Goal: Task Accomplishment & Management: Use online tool/utility

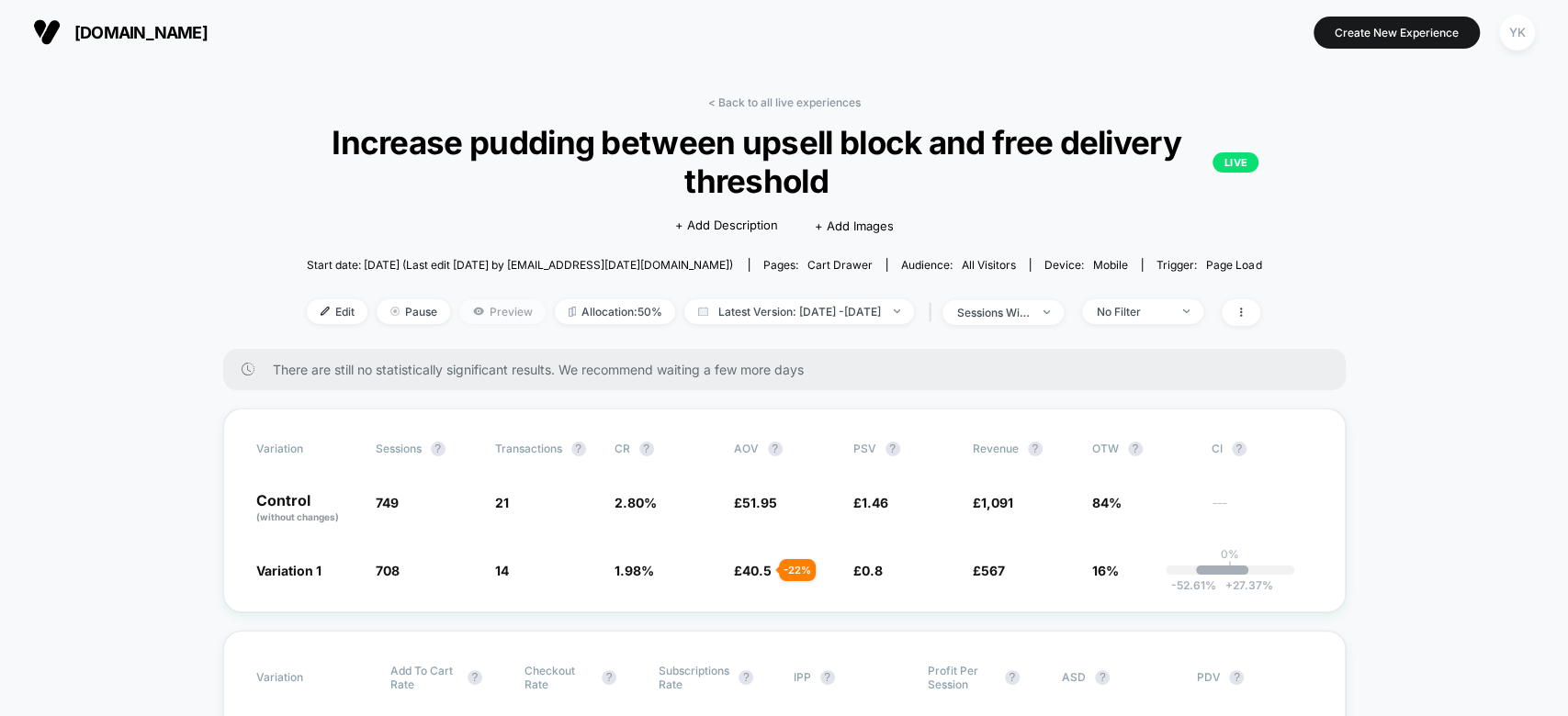
click at [462, 313] on span "Preview" at bounding box center [502, 311] width 86 height 24
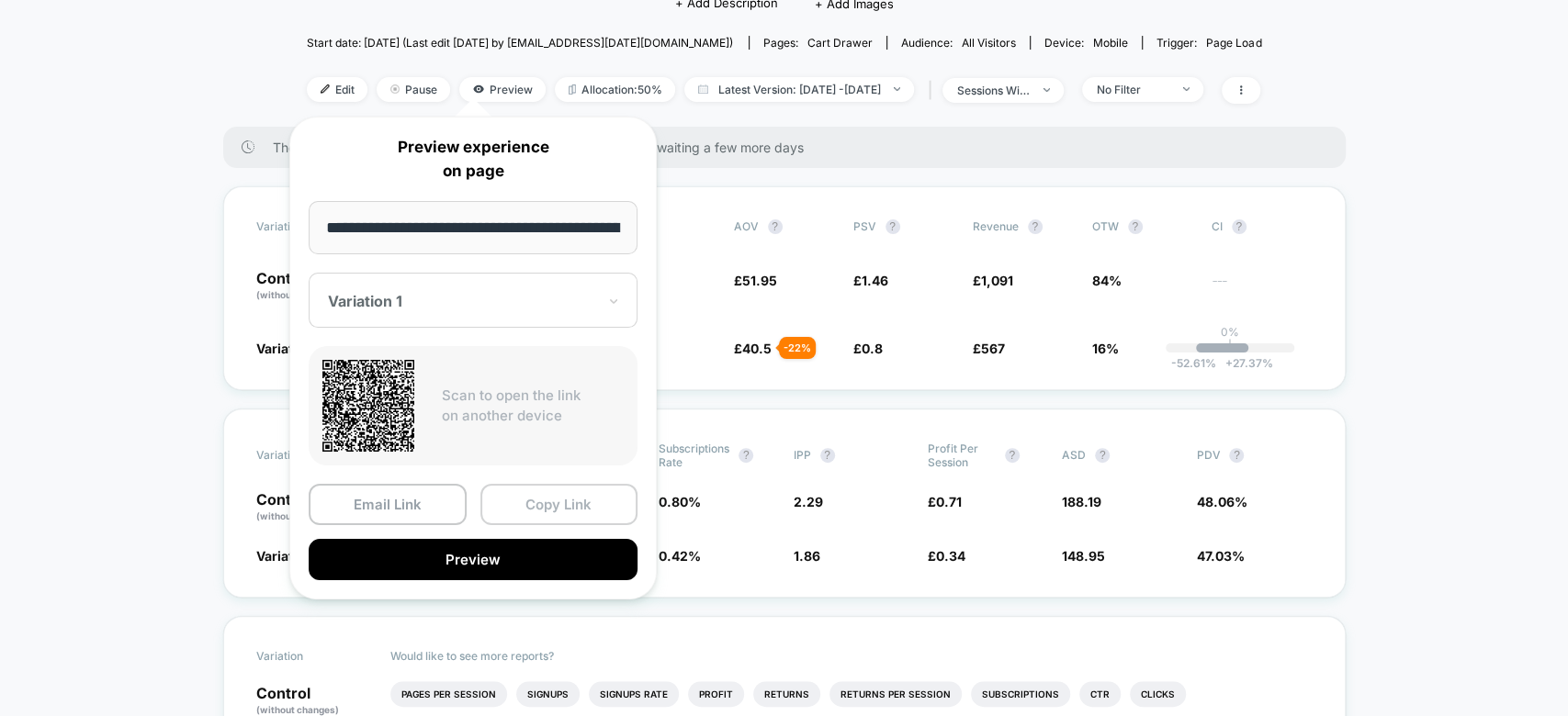
click at [543, 493] on button "Copy Link" at bounding box center [560, 504] width 158 height 41
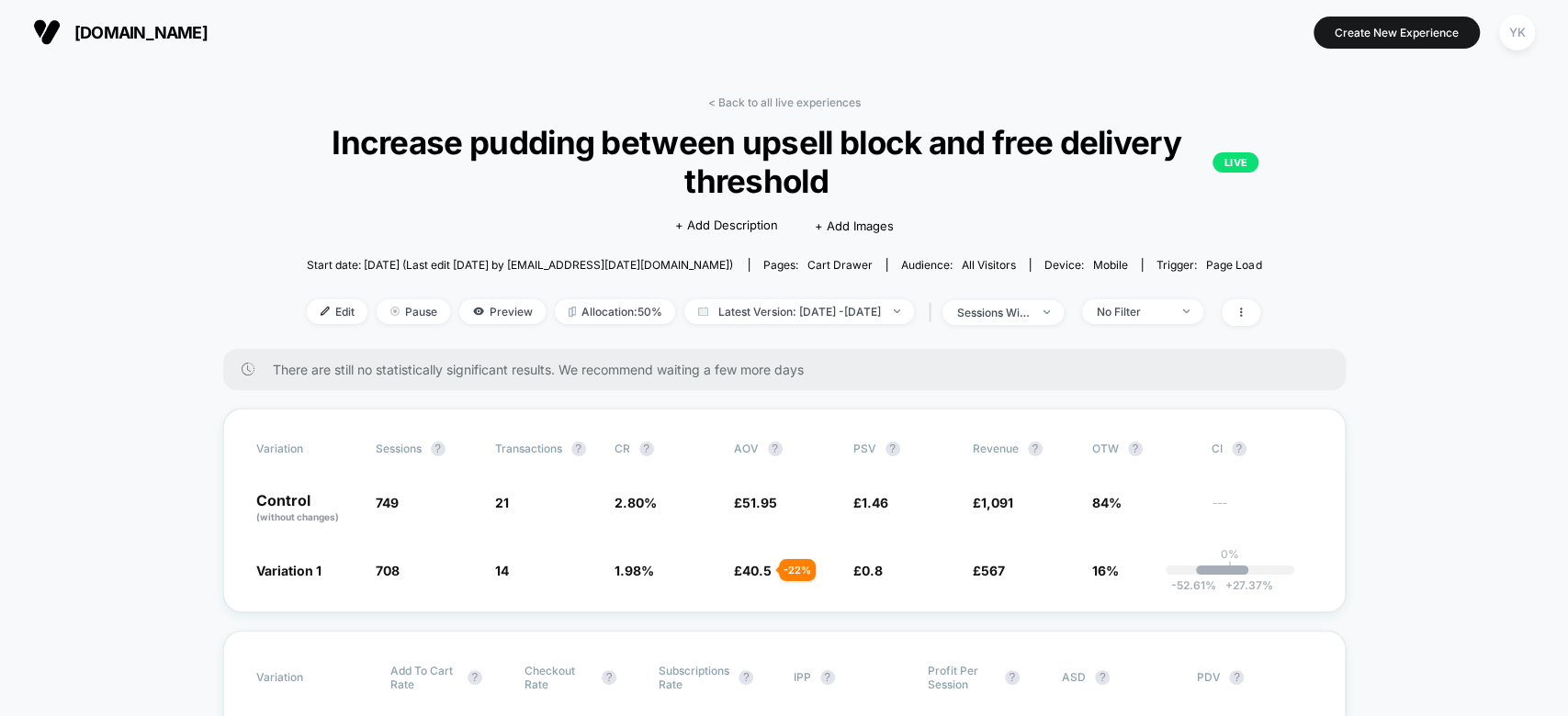
click at [721, 96] on link "< Back to all live experiences" at bounding box center [784, 103] width 152 height 14
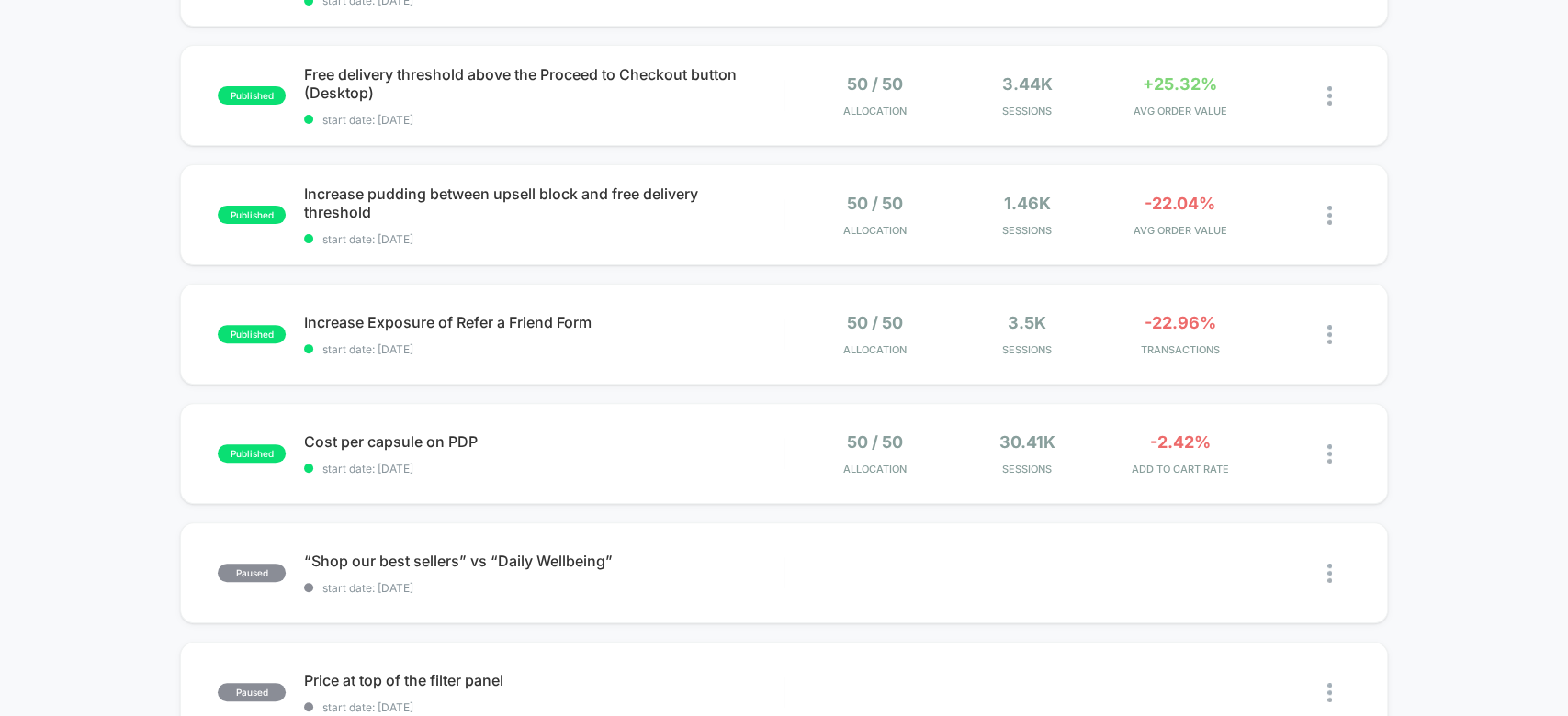
scroll to position [257, 0]
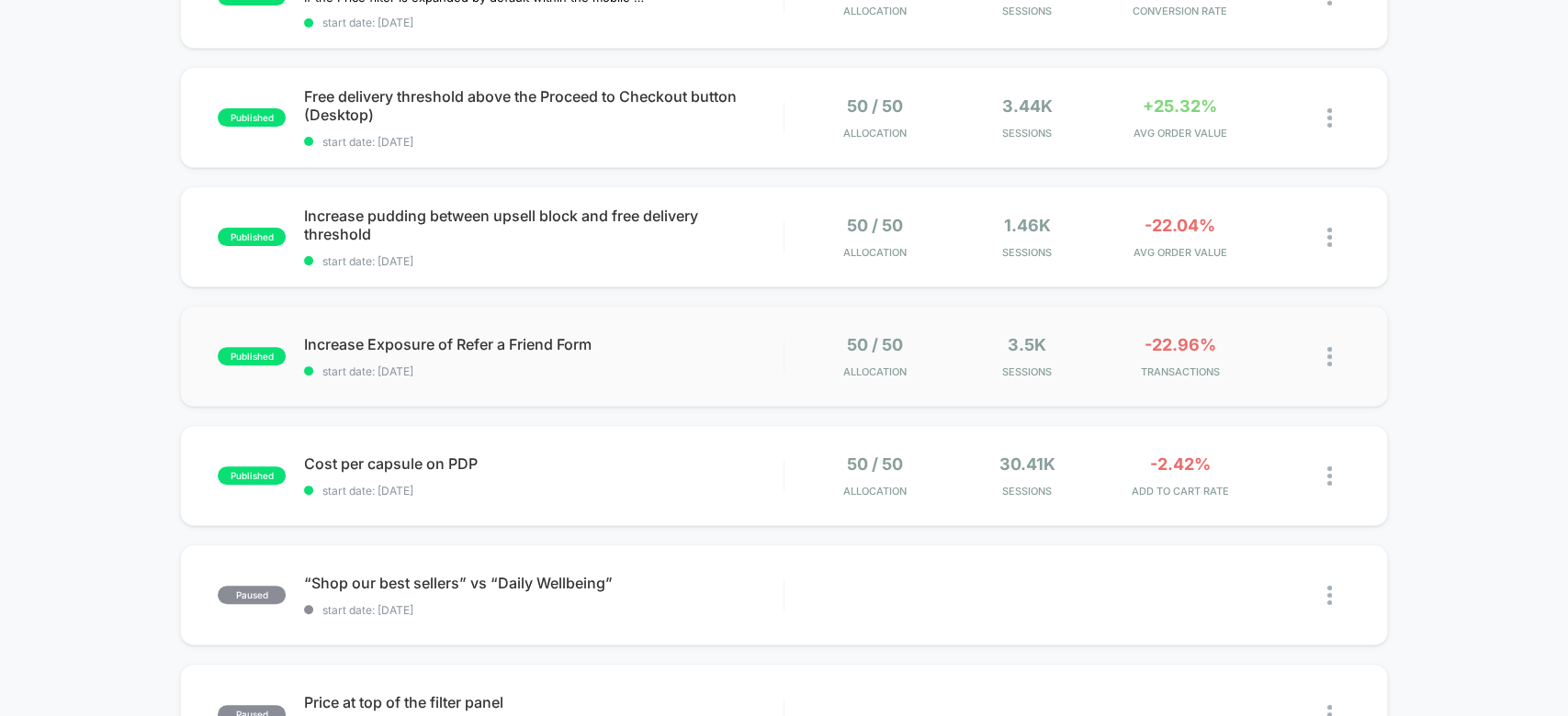
click at [1182, 330] on div "published Increase Exposure of Refer a Friend Form start date: [DATE] 50 / 50 A…" at bounding box center [783, 356] width 1207 height 101
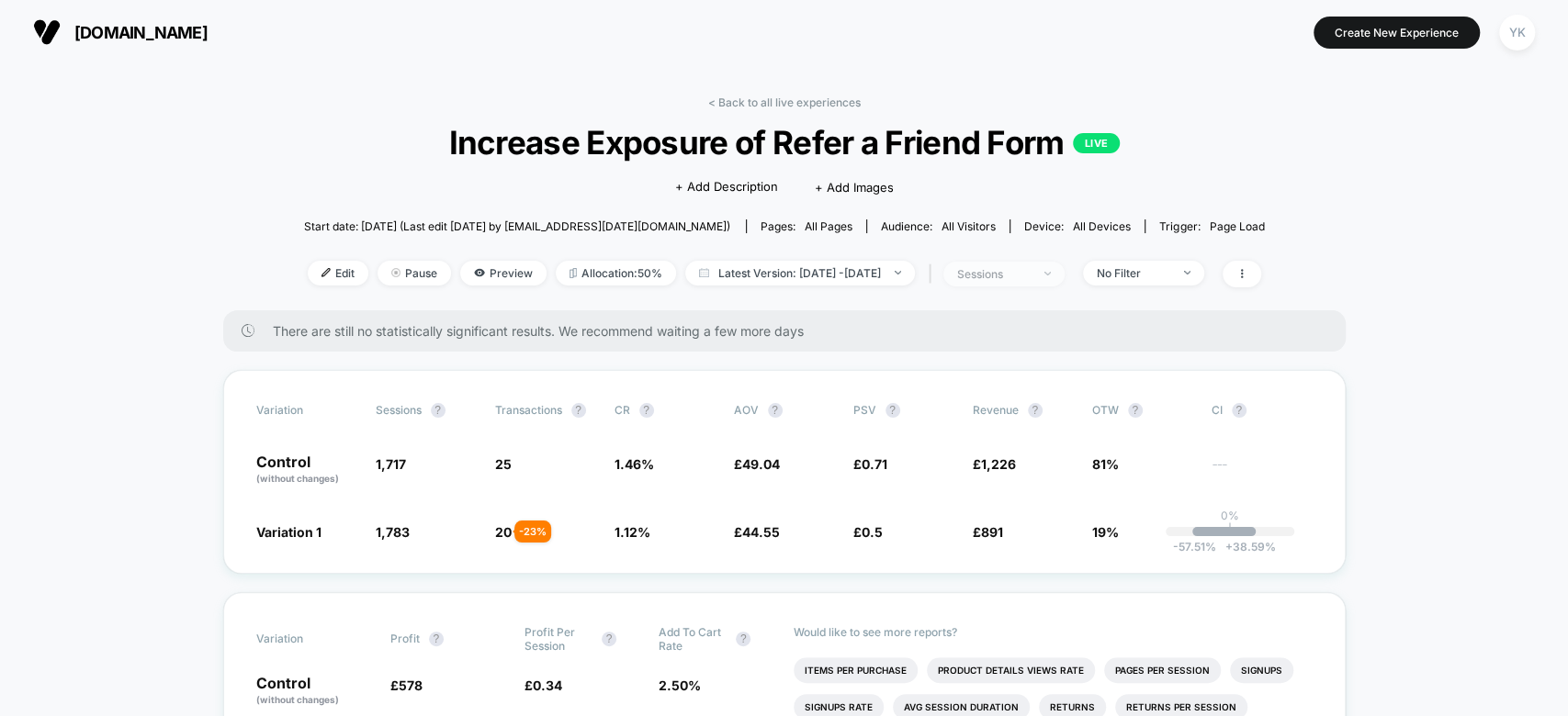
click at [1060, 276] on span "sessions" at bounding box center [1004, 274] width 121 height 24
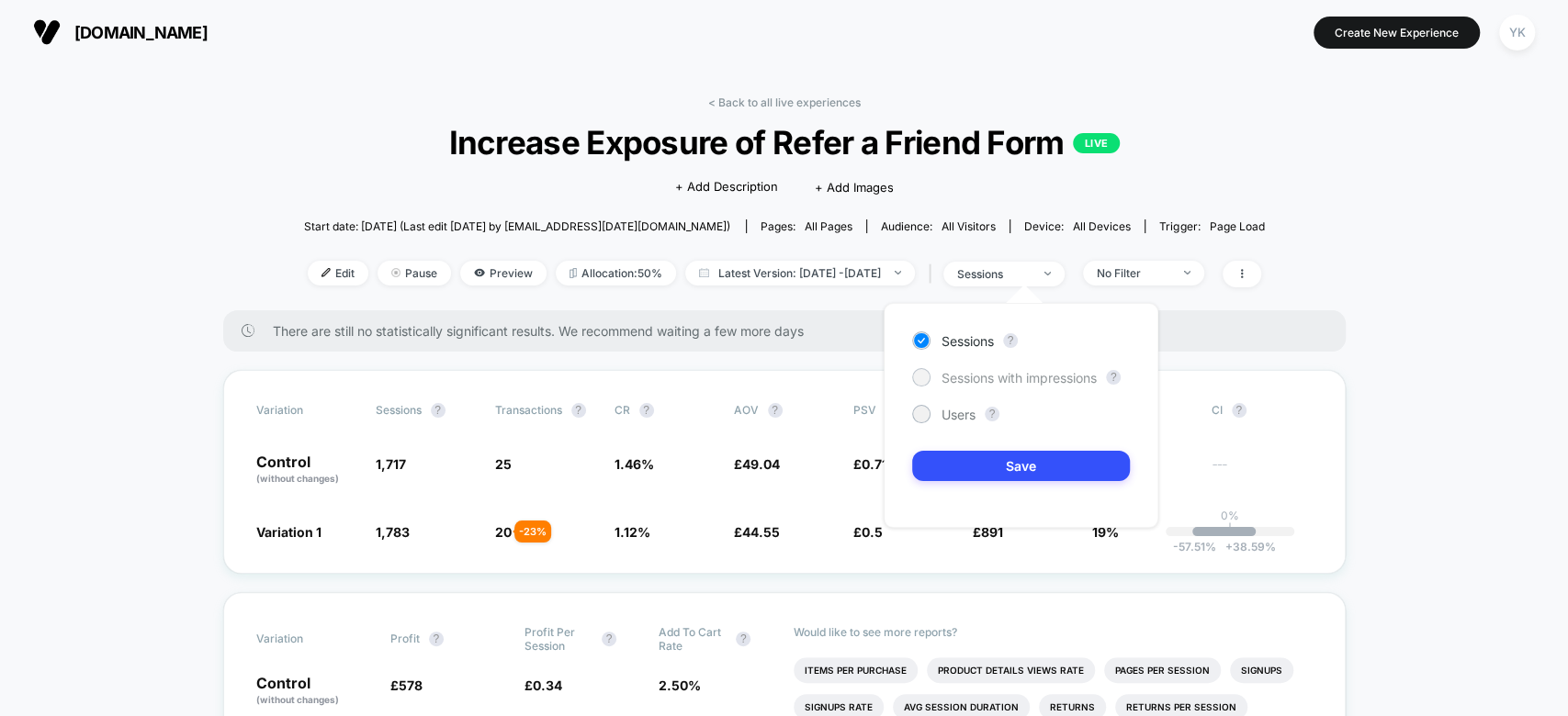
click at [1050, 377] on span "Sessions with impressions" at bounding box center [1019, 378] width 155 height 16
click at [1045, 468] on button "Save" at bounding box center [1021, 466] width 218 height 30
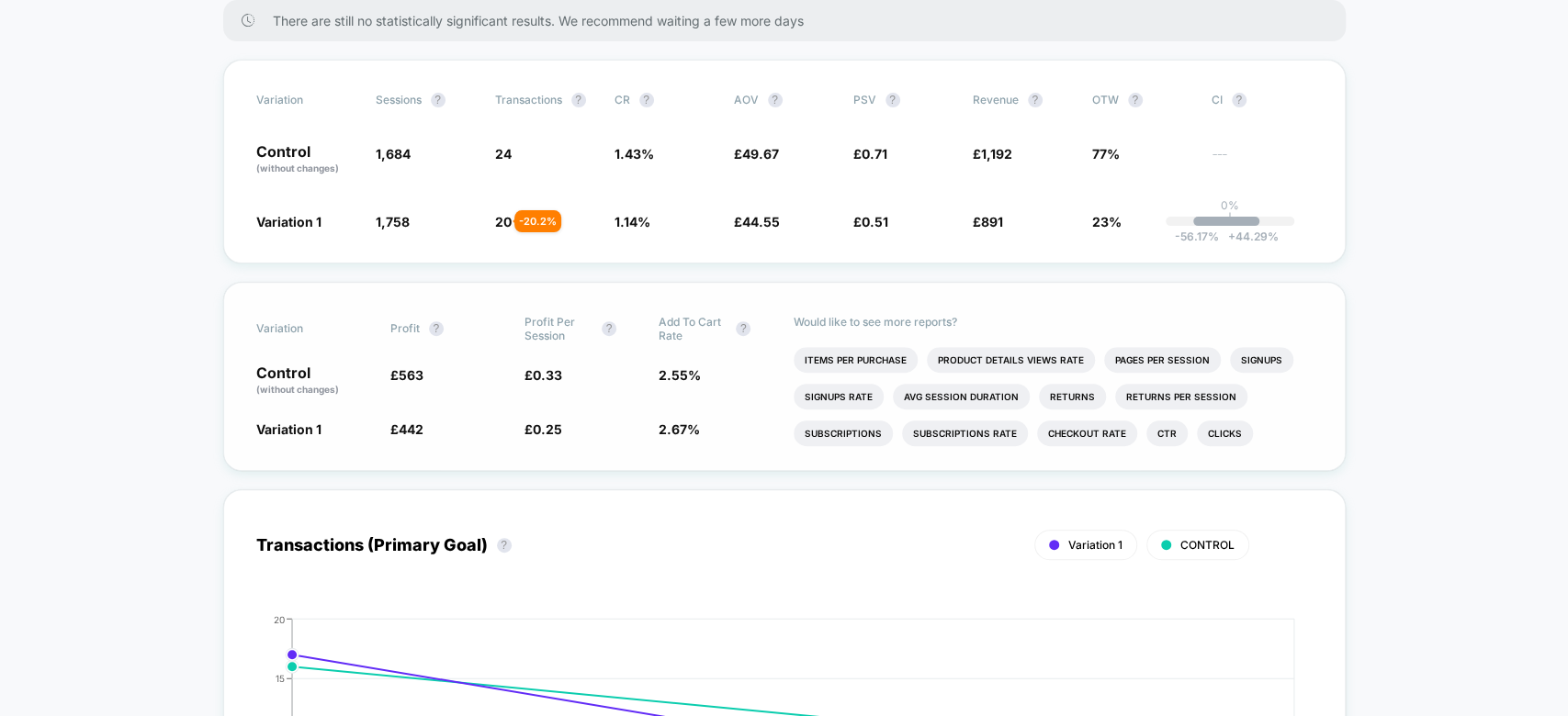
scroll to position [85, 0]
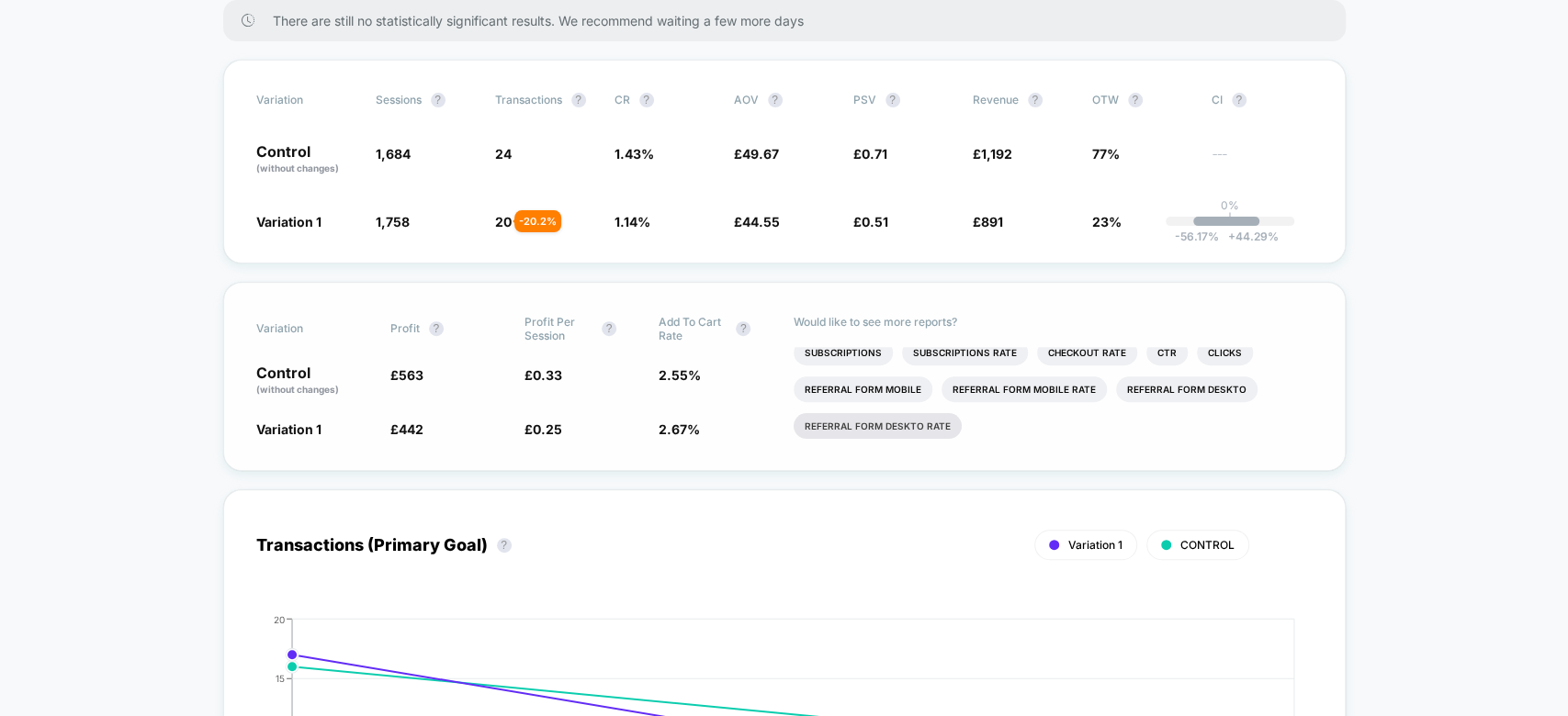
click at [913, 422] on li "Referral Form Deskto rate" at bounding box center [877, 426] width 168 height 25
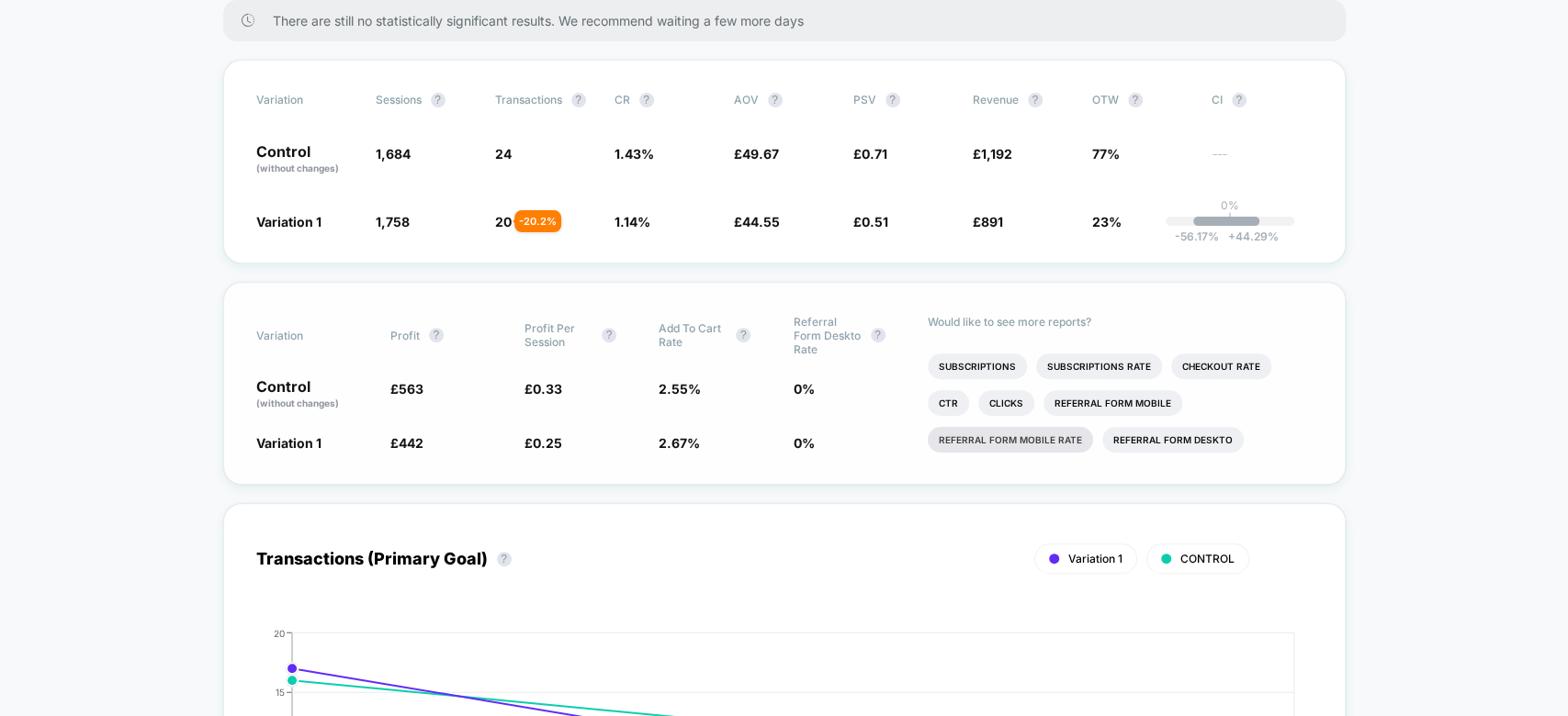
click at [1037, 438] on li "Referral Form Mobile rate" at bounding box center [1010, 440] width 165 height 25
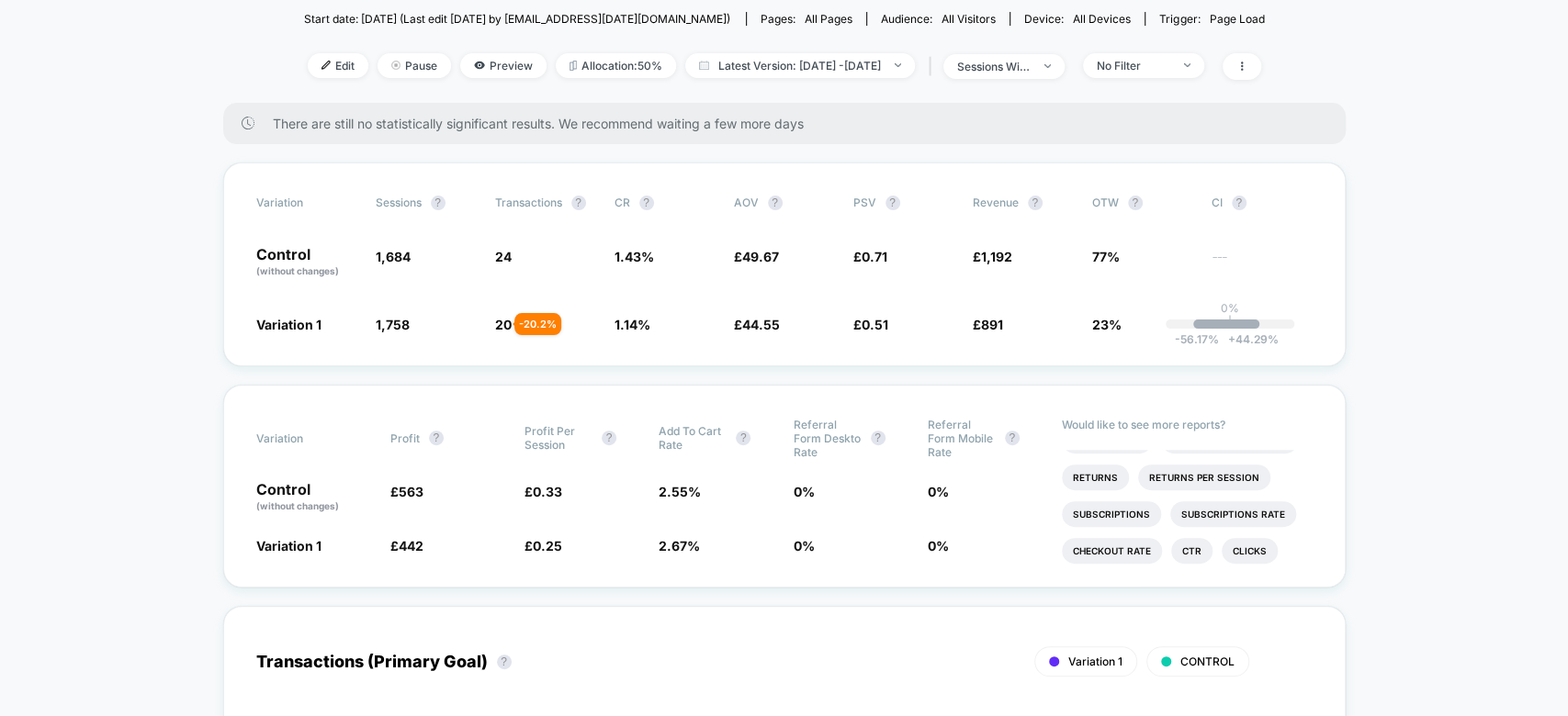
scroll to position [221, 0]
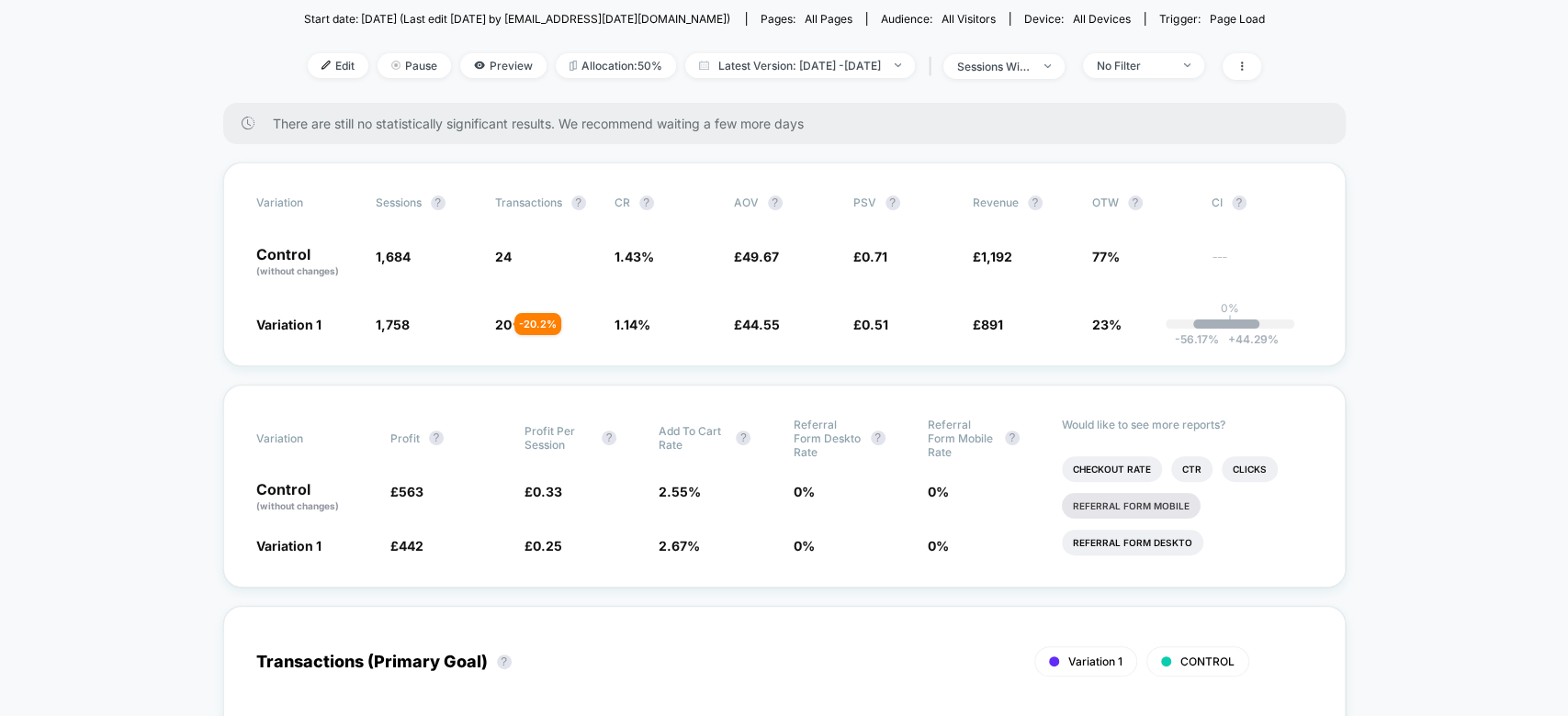
click at [1174, 529] on li "Referral Form Deskto" at bounding box center [1132, 542] width 142 height 25
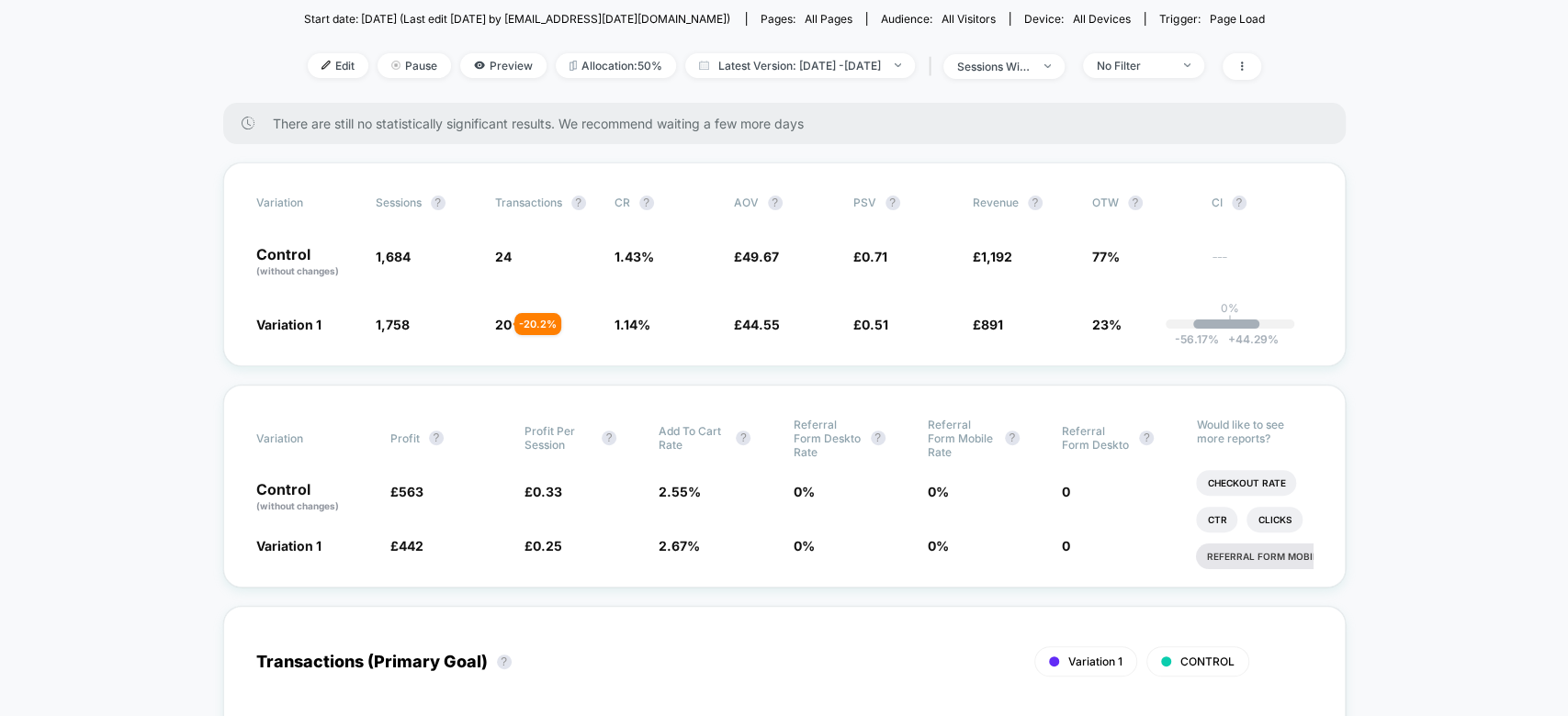
click at [1242, 544] on li "Referral Form Mobile" at bounding box center [1265, 557] width 139 height 25
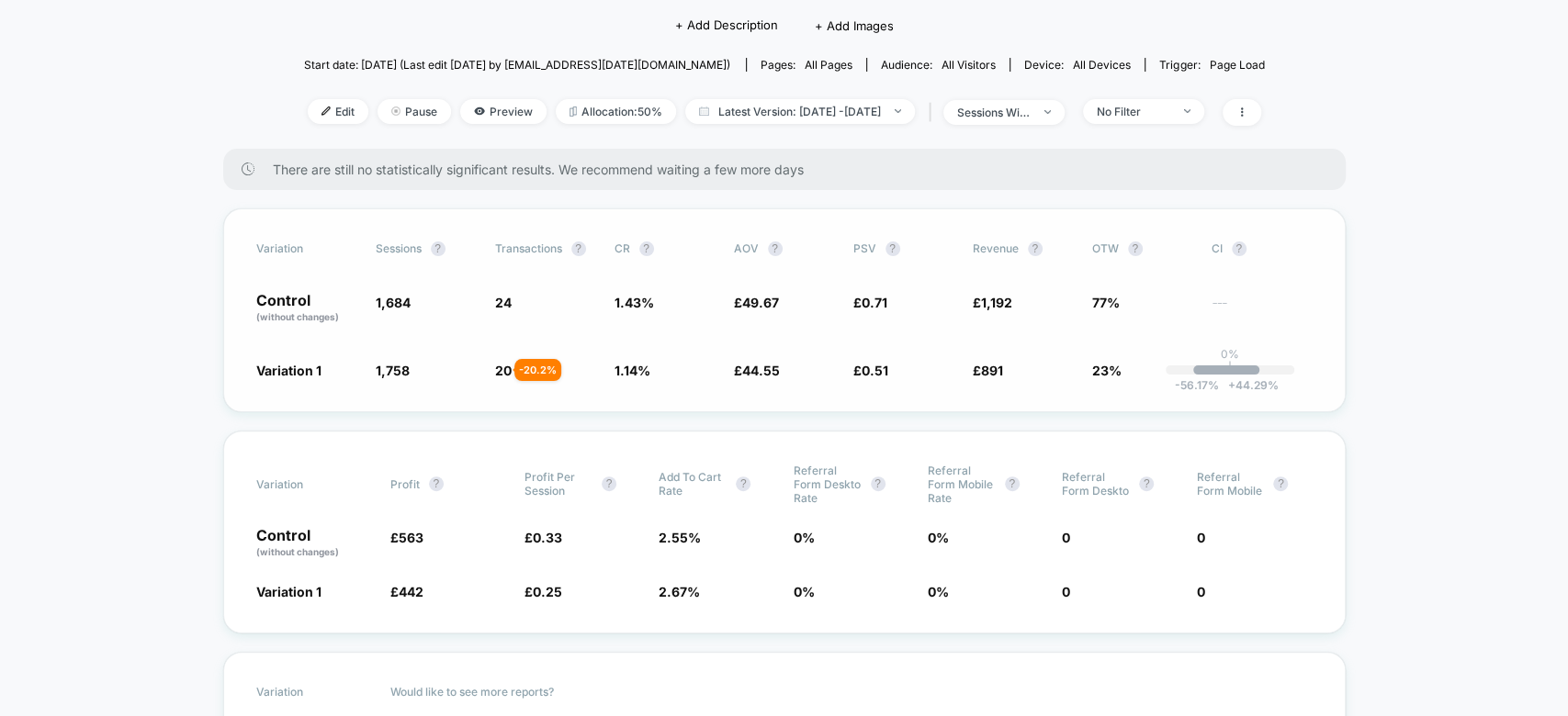
scroll to position [0, 0]
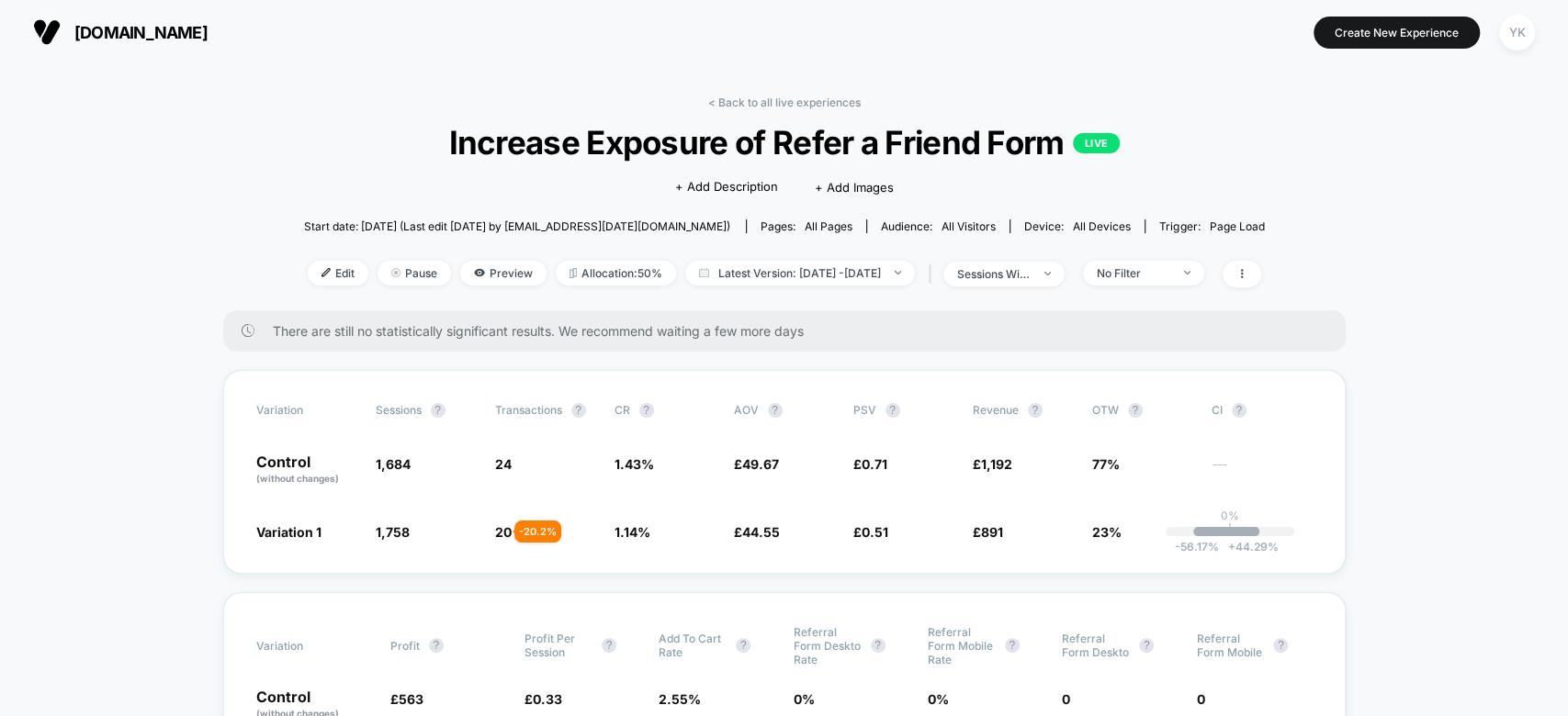
drag, startPoint x: 1088, startPoint y: 275, endPoint x: 1159, endPoint y: 289, distance: 72.4
click at [1159, 289] on div "< Back to all live experiences Increase Exposure of Refer a Friend Form LIVE Cl…" at bounding box center [784, 203] width 960 height 215
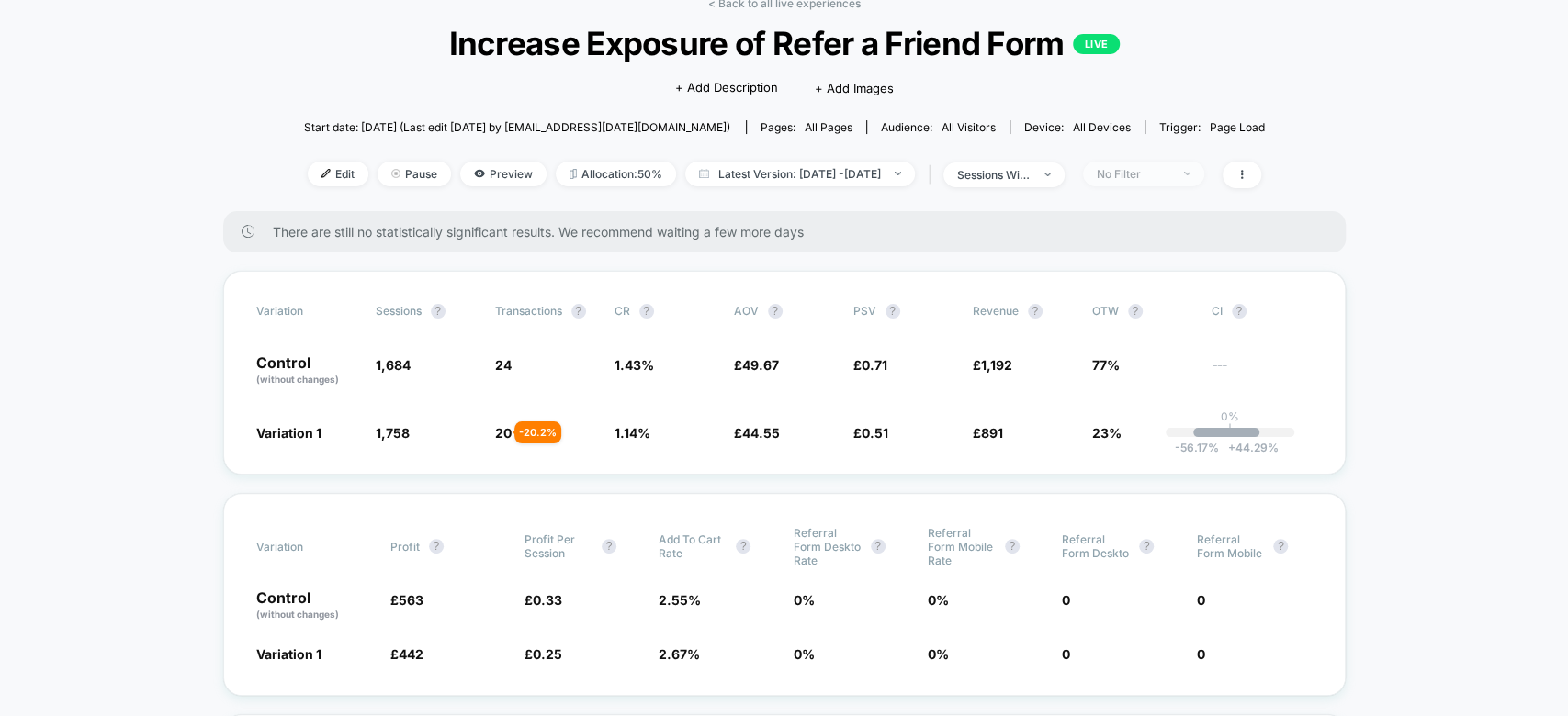
scroll to position [103, 0]
